Goal: Task Accomplishment & Management: Manage account settings

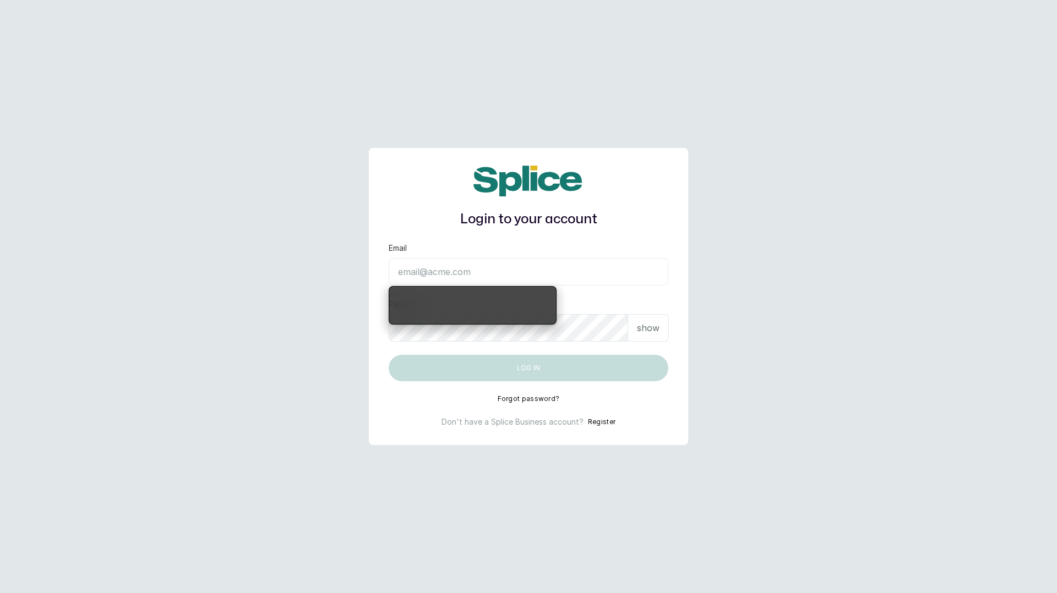
click at [433, 267] on input "Email" at bounding box center [529, 272] width 280 height 28
click at [551, 272] on input "Email" at bounding box center [529, 272] width 280 height 28
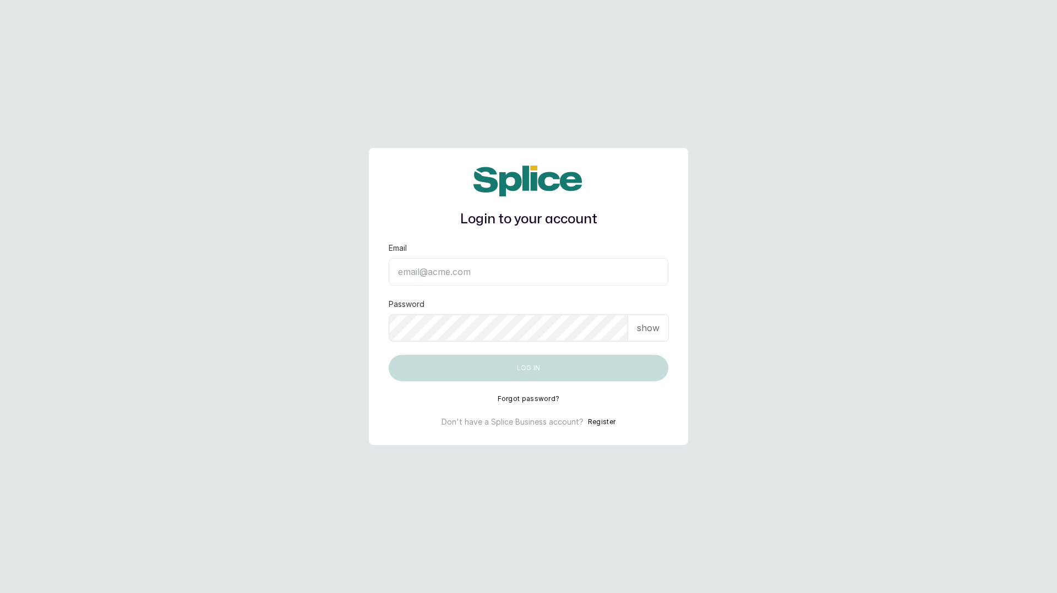
type input "[EMAIL_ADDRESS][DOMAIN_NAME]"
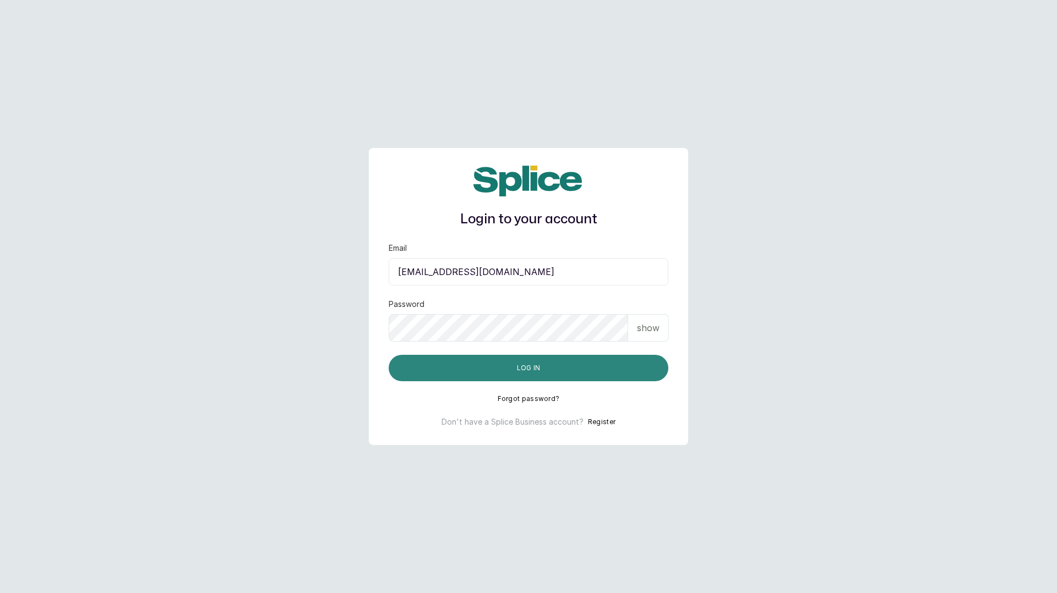
click at [532, 366] on button "Log in" at bounding box center [529, 368] width 280 height 26
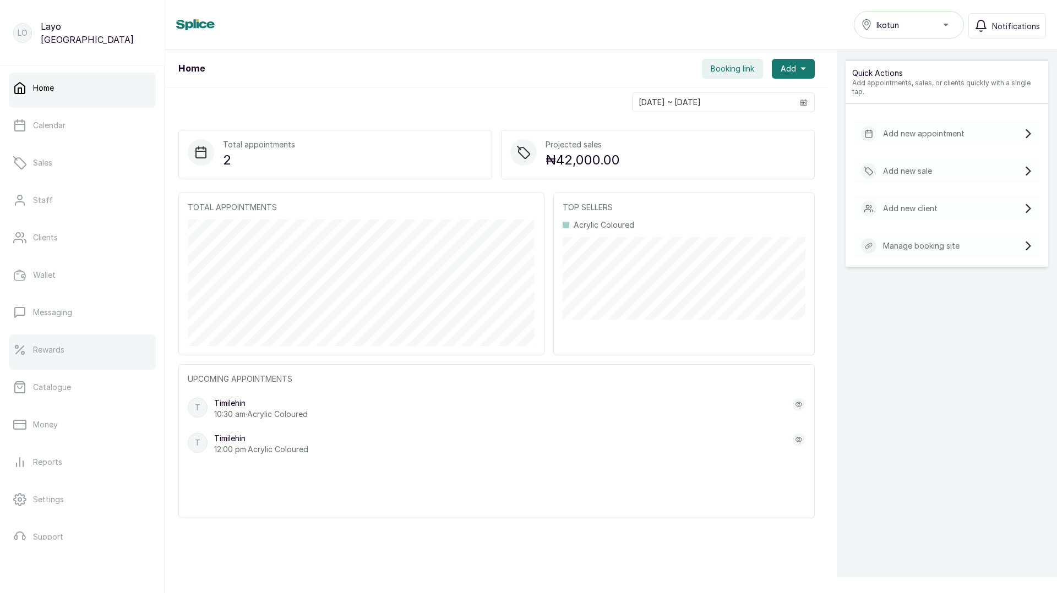
click at [52, 353] on p "Rewards" at bounding box center [48, 349] width 31 height 11
